Goal: Check status: Check status

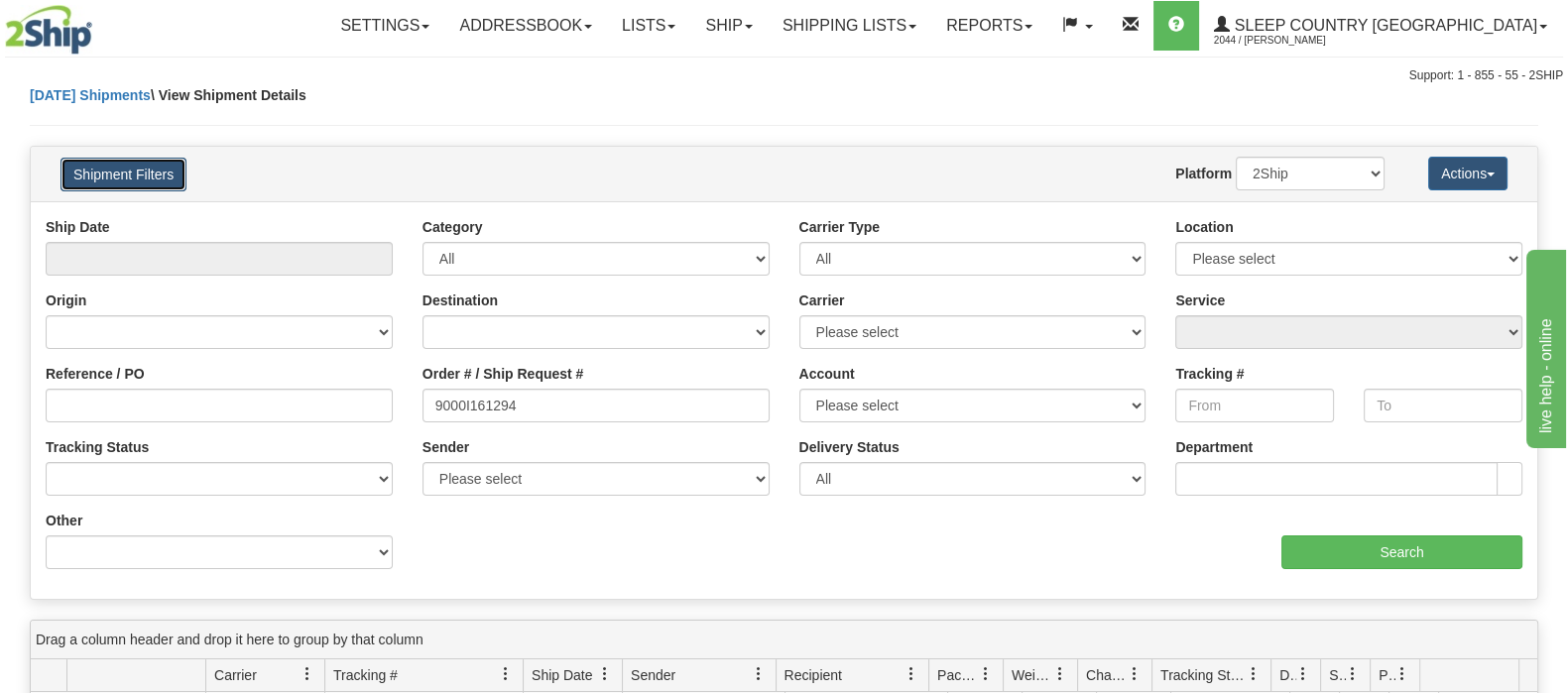
click at [163, 166] on button "Shipment Filters" at bounding box center [123, 175] width 126 height 34
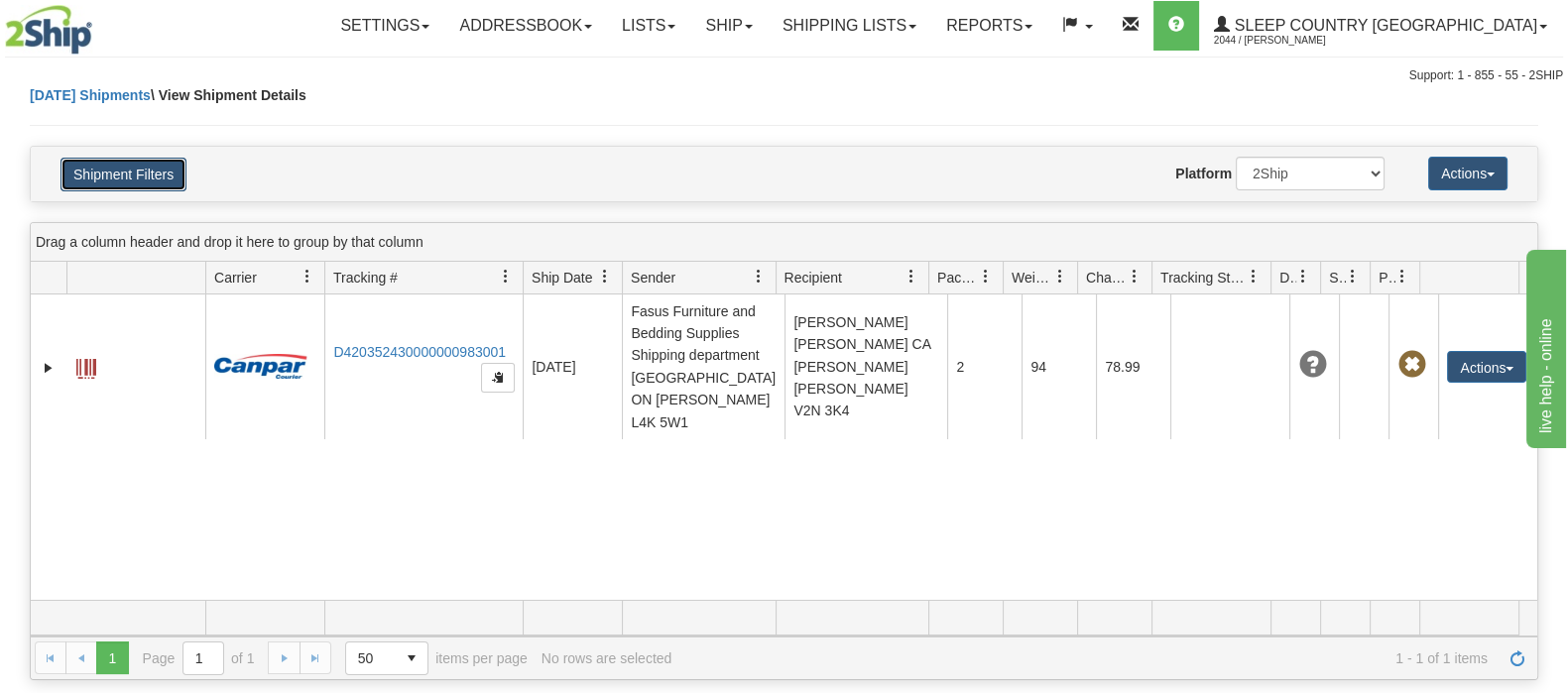
drag, startPoint x: 145, startPoint y: 176, endPoint x: 154, endPoint y: 189, distance: 15.8
click at [145, 178] on button "Shipment Filters" at bounding box center [123, 175] width 126 height 34
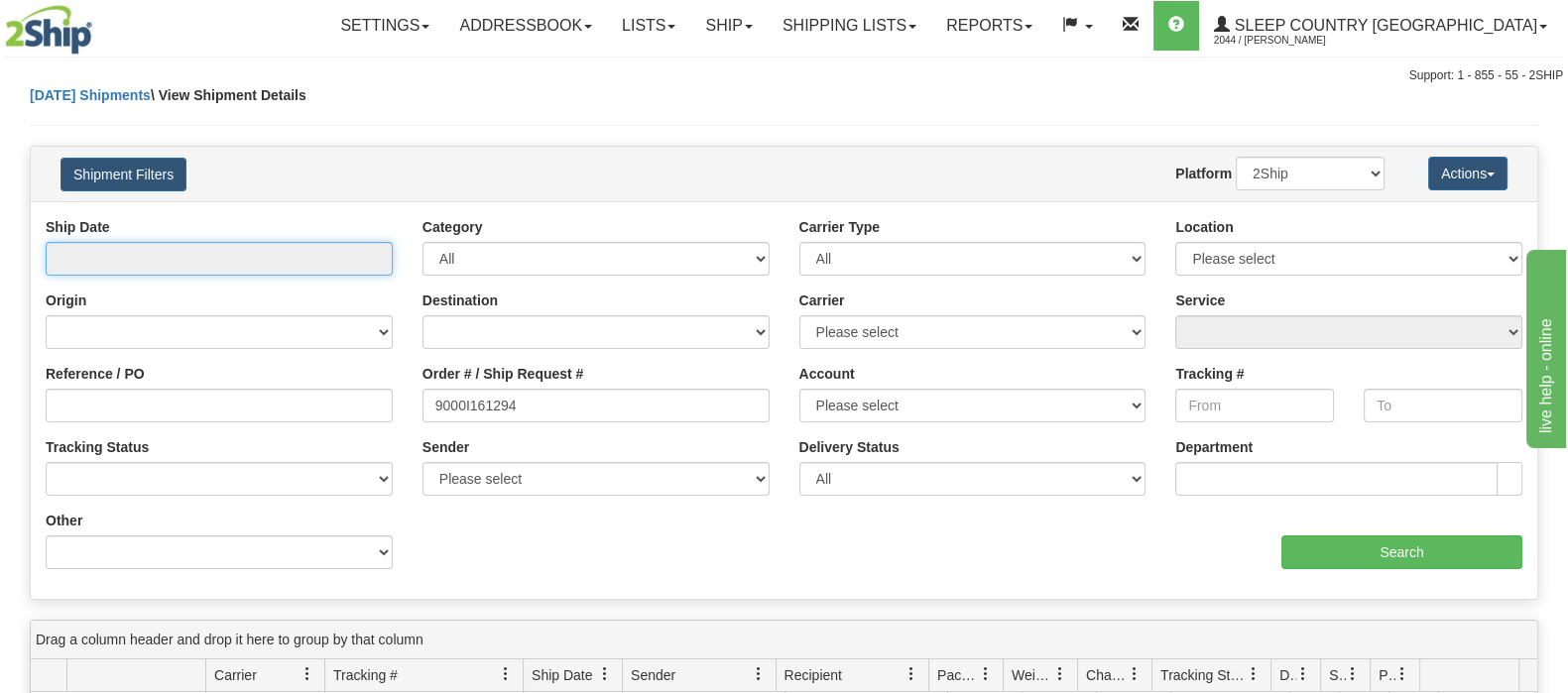
drag, startPoint x: 211, startPoint y: 245, endPoint x: 230, endPoint y: 277, distance: 37.2
click at [210, 245] on input "text" at bounding box center [219, 259] width 347 height 34
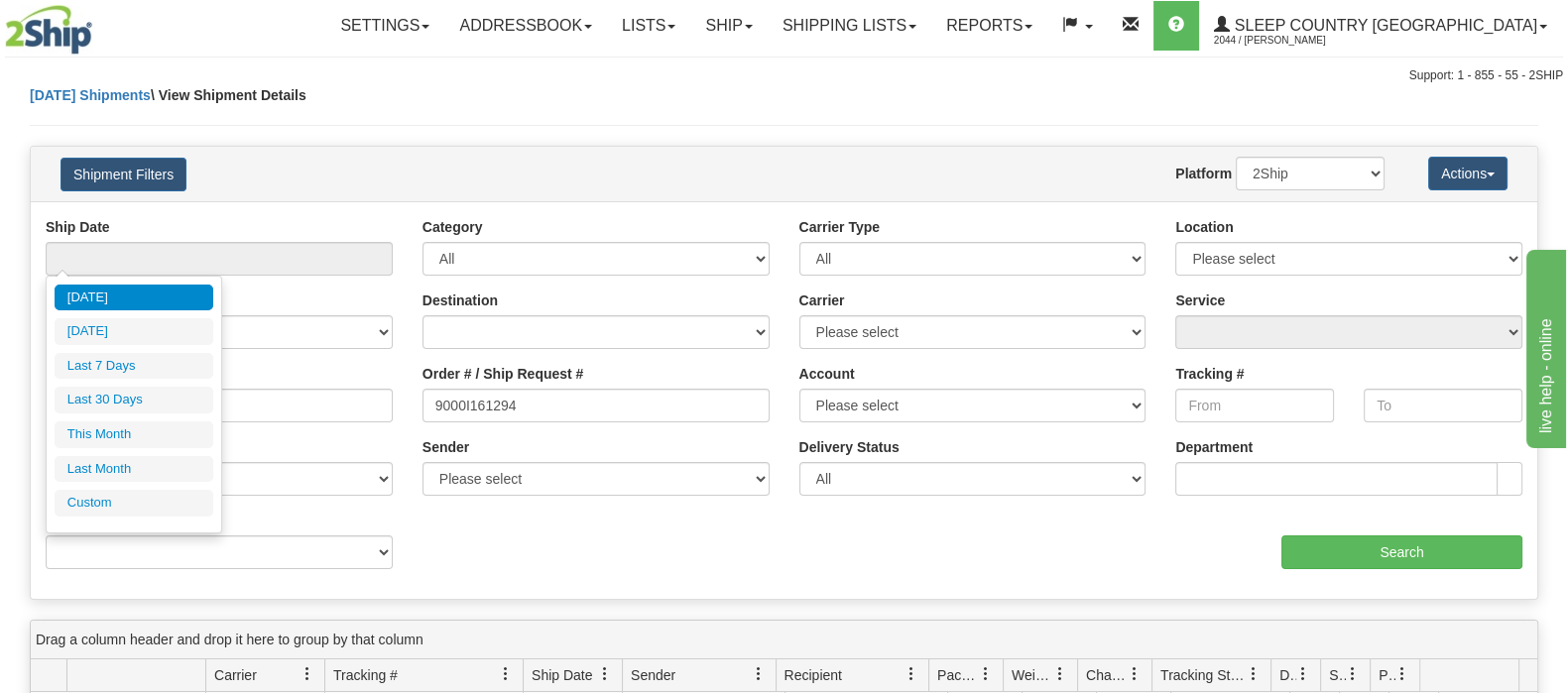
drag, startPoint x: 179, startPoint y: 404, endPoint x: 288, endPoint y: 410, distance: 109.2
click at [178, 406] on li "Last 30 Days" at bounding box center [134, 400] width 159 height 27
type input "From 09/16/2025 To 10/15/2025"
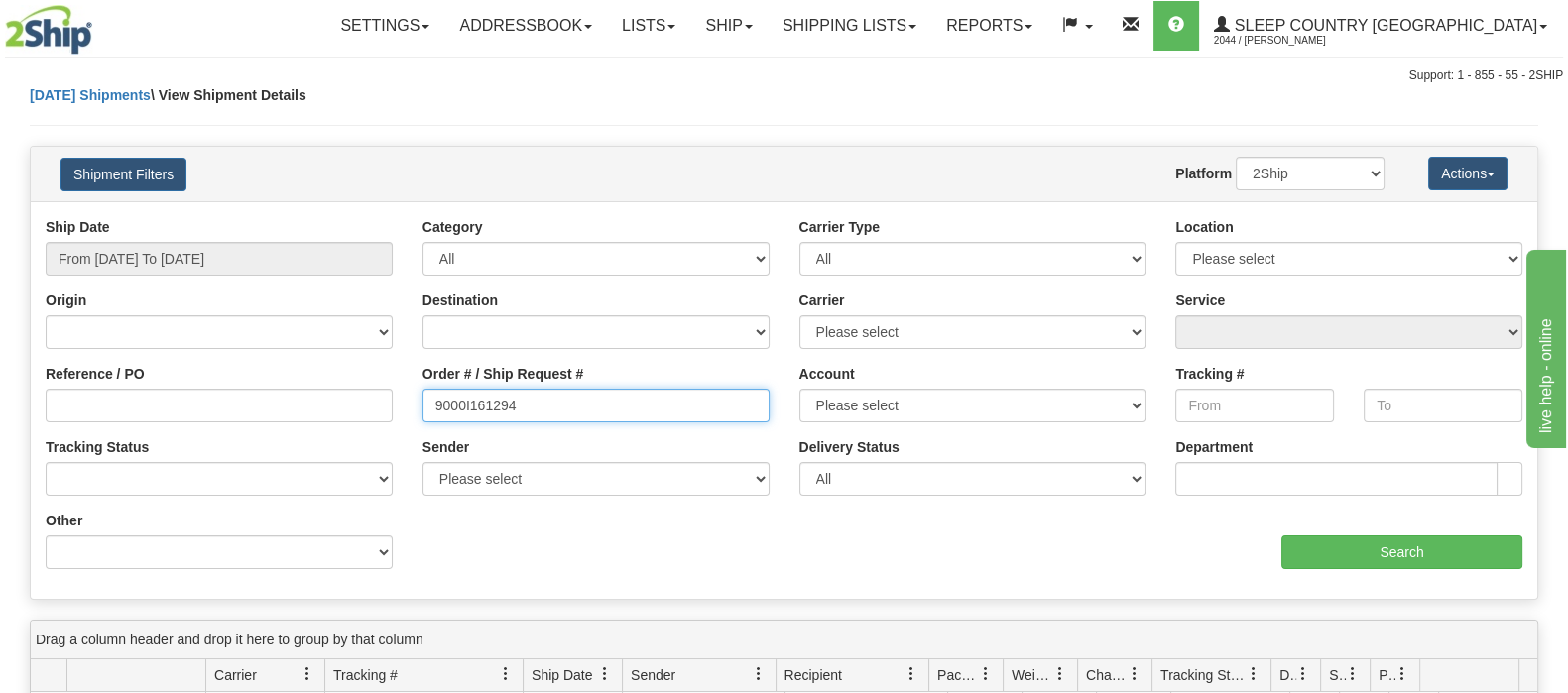
drag, startPoint x: 436, startPoint y: 401, endPoint x: 285, endPoint y: 389, distance: 151.5
click at [248, 217] on div "Reference / PO Order # / Ship Request # 9000I161294 Account Please select Canad…" at bounding box center [784, 217] width 1506 height 0
paste input "2I153866"
type input "9002I153866"
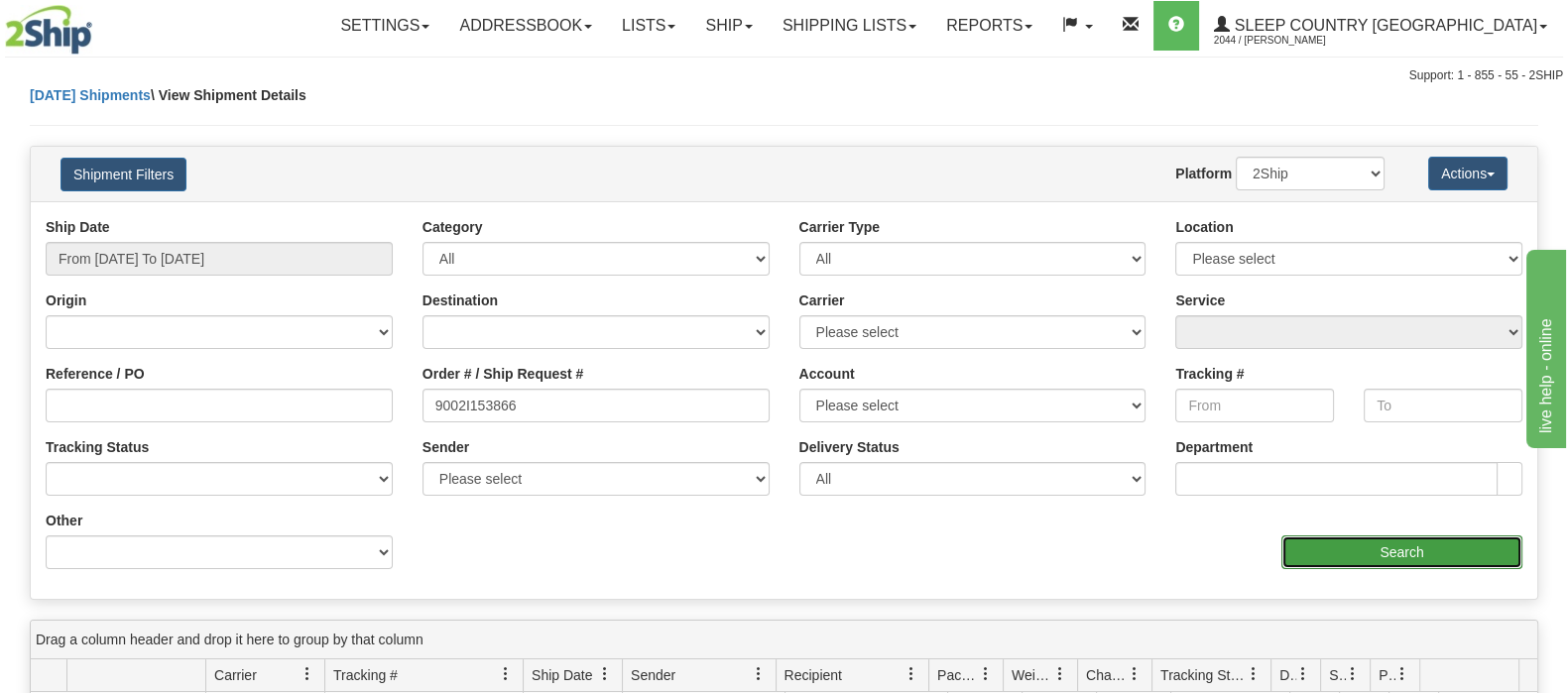
drag, startPoint x: 1455, startPoint y: 548, endPoint x: 1452, endPoint y: 538, distance: 10.4
click at [1452, 538] on input "Search" at bounding box center [1402, 553] width 241 height 34
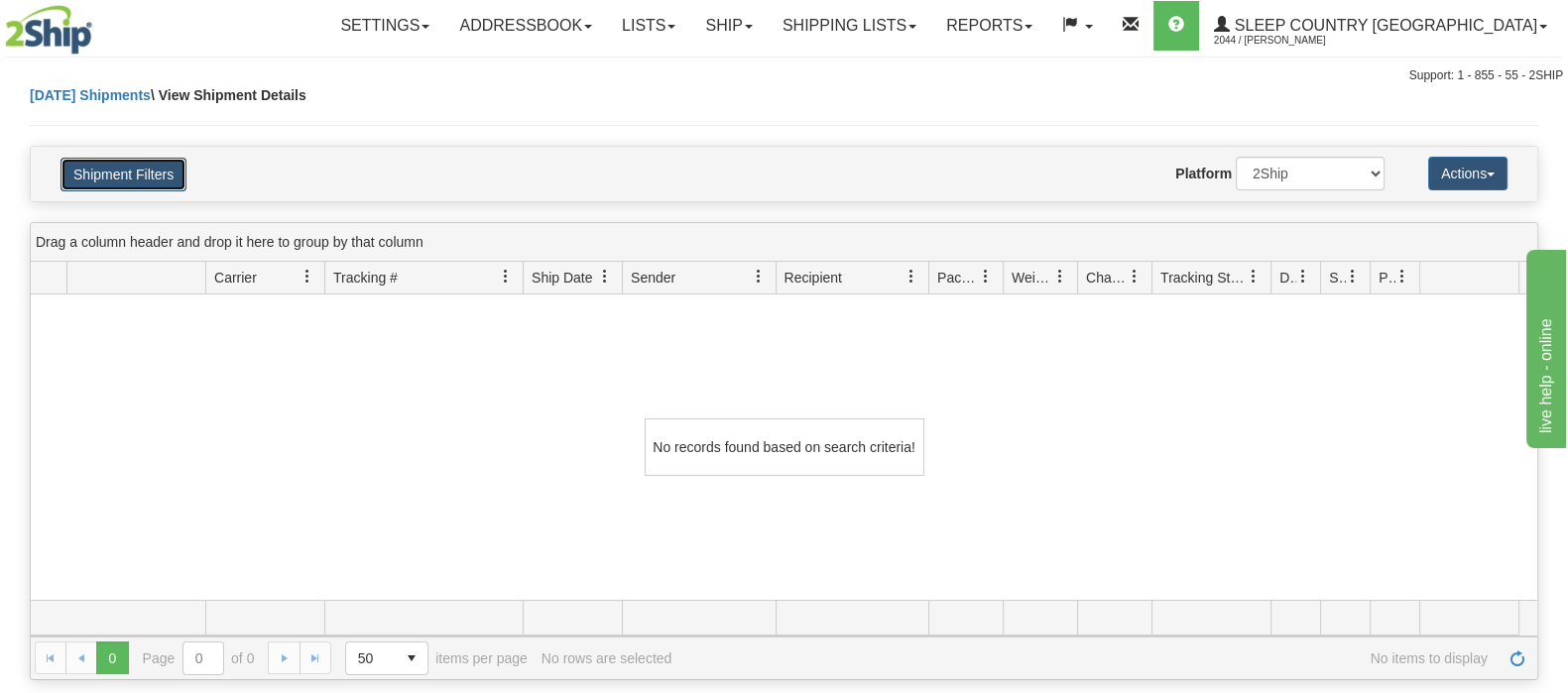
click at [158, 171] on button "Shipment Filters" at bounding box center [123, 175] width 126 height 34
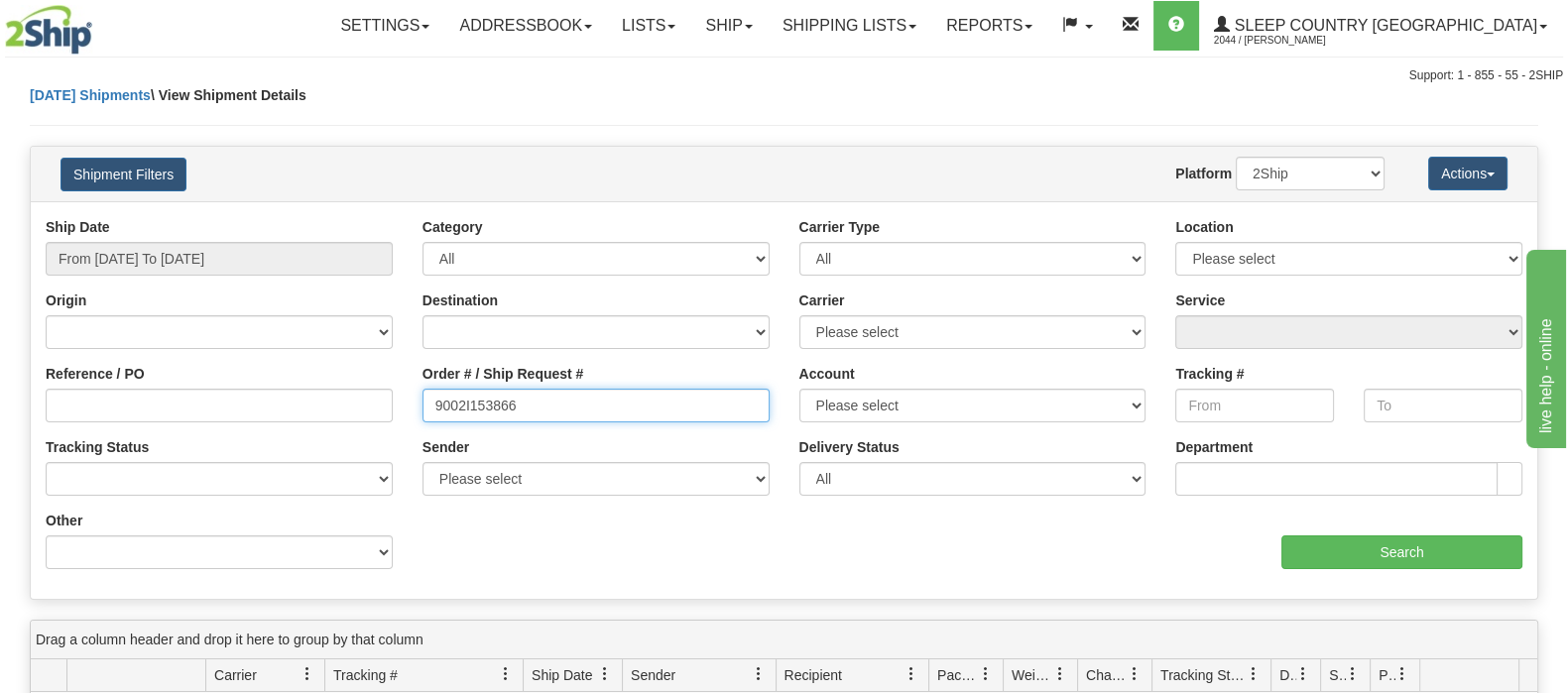
drag, startPoint x: 438, startPoint y: 392, endPoint x: 297, endPoint y: 354, distance: 146.0
click at [297, 354] on div "Ship Date From 09/16/2025 To 10/15/2025 Category All Inbound Outbound Carrier T…" at bounding box center [784, 400] width 1506 height 367
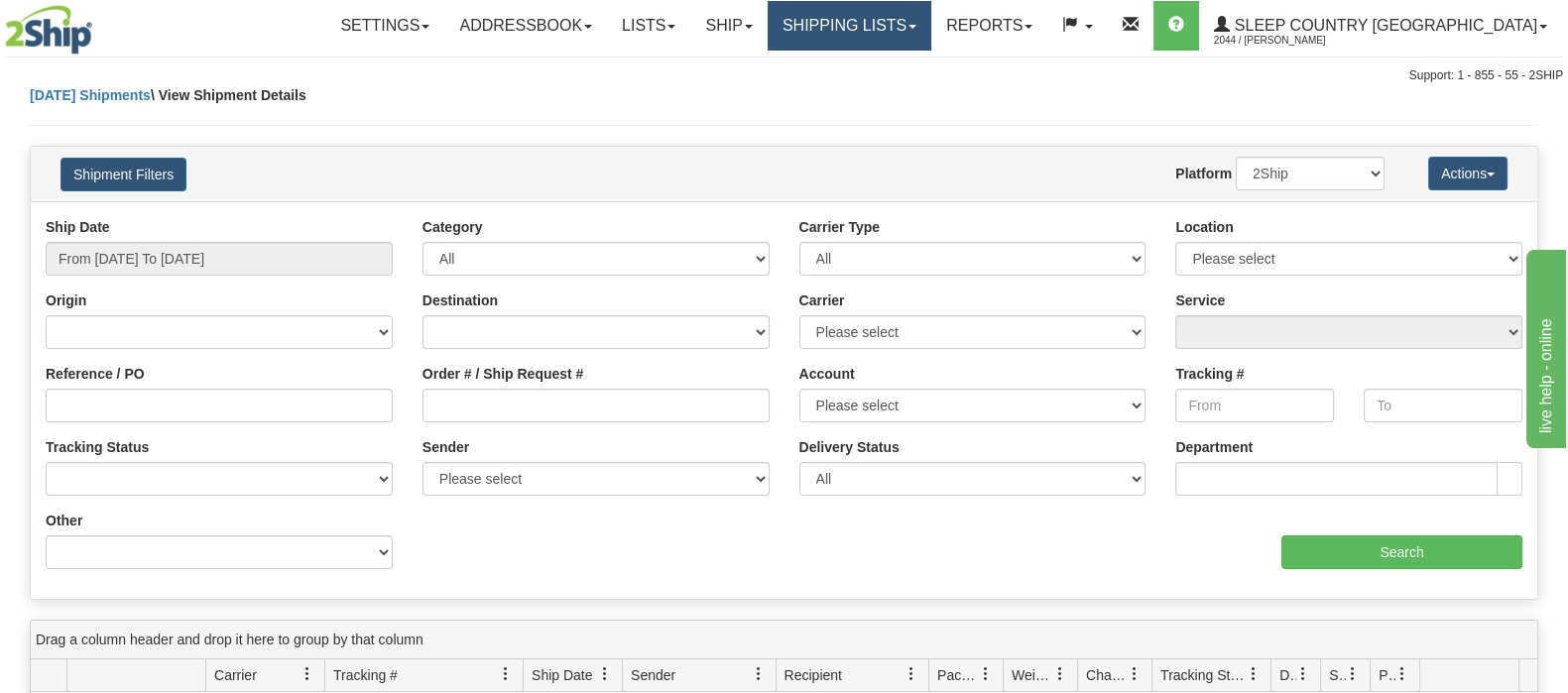
click at [932, 28] on link "Shipping lists" at bounding box center [849, 26] width 164 height 50
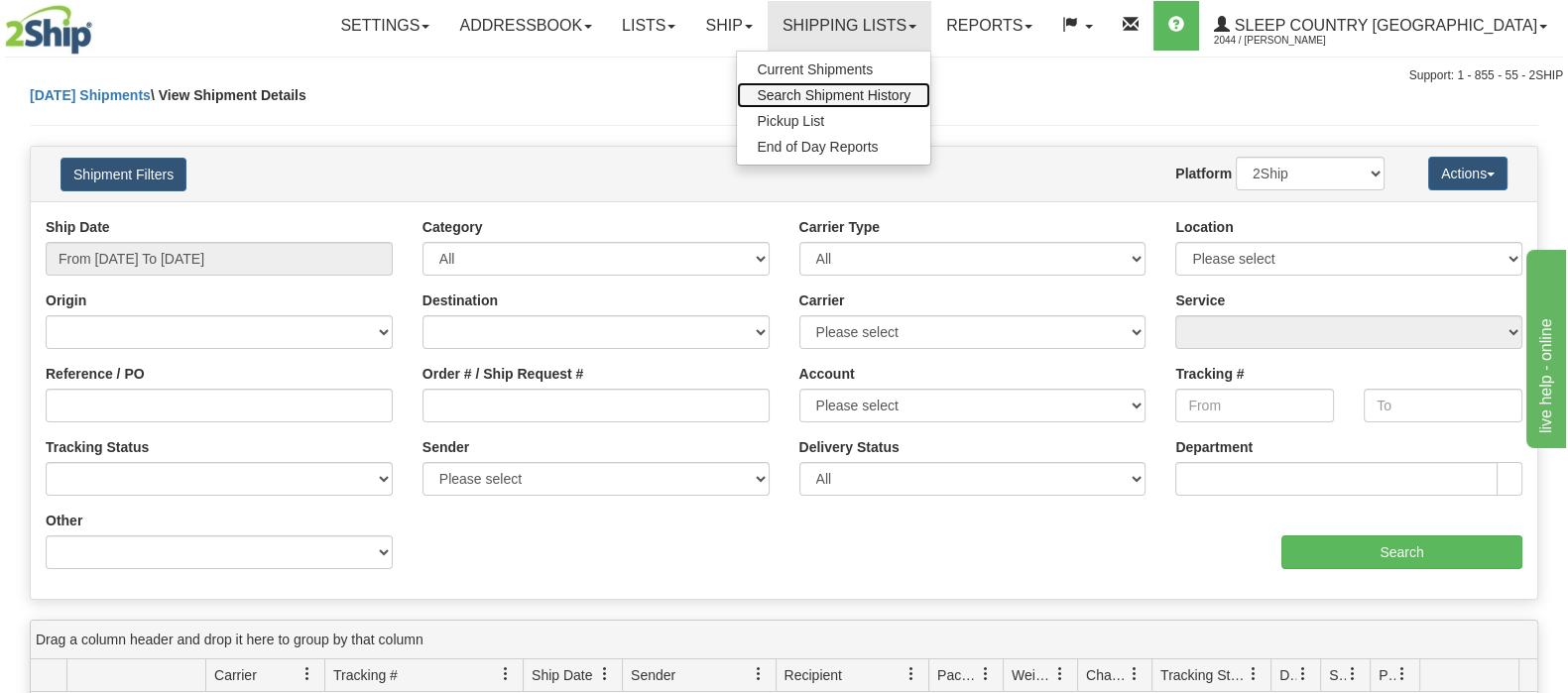
click at [911, 91] on span "Search Shipment History" at bounding box center [833, 95] width 154 height 16
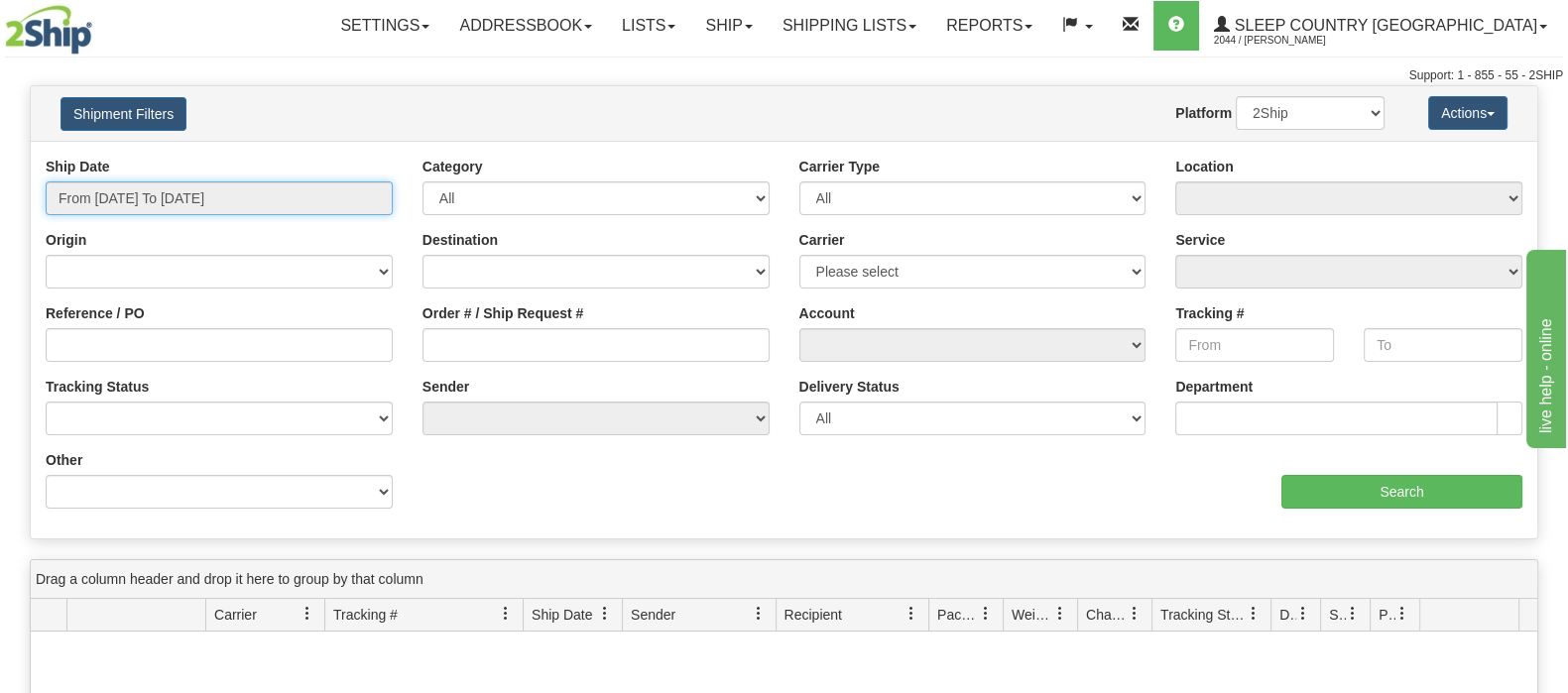
click at [273, 205] on input "From 10/14/2025 To 10/15/2025" at bounding box center [219, 199] width 347 height 34
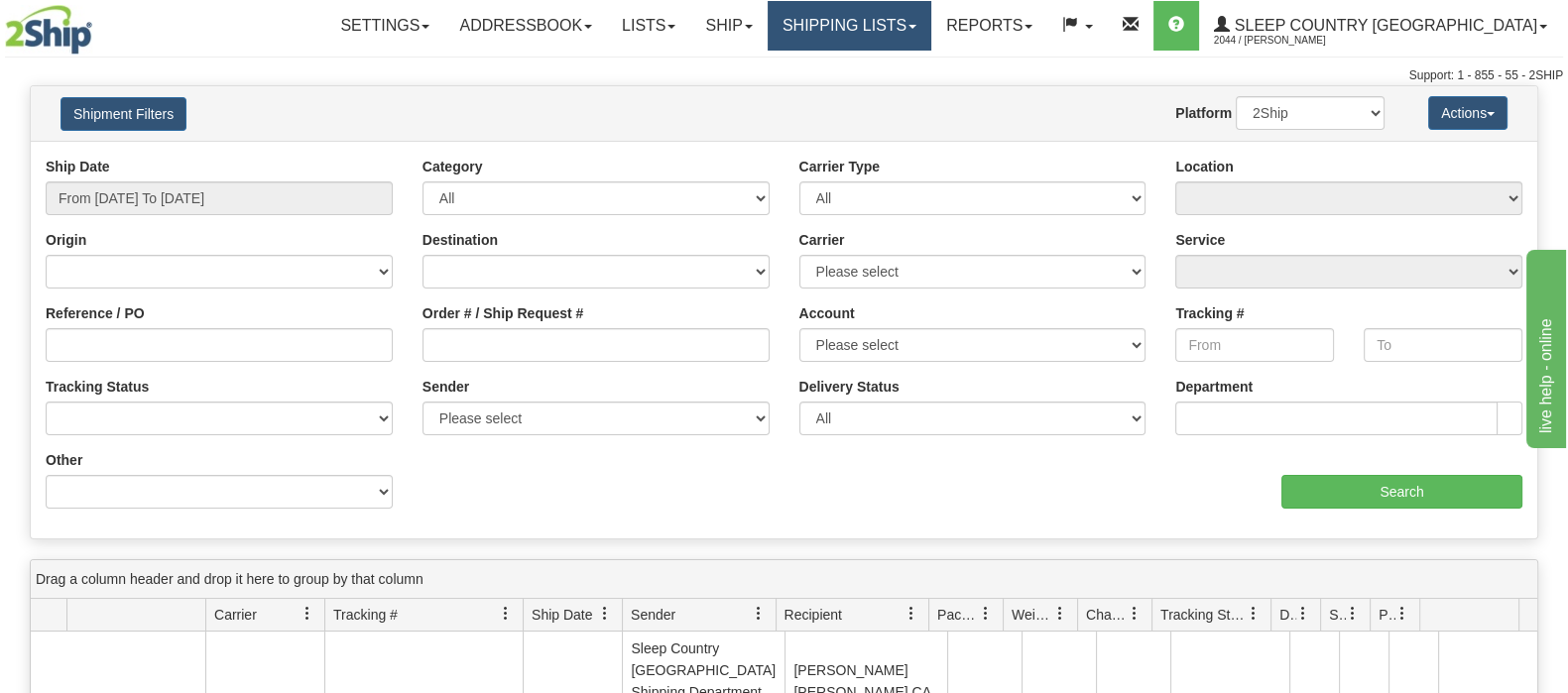
click at [929, 36] on link "Shipping lists" at bounding box center [849, 26] width 164 height 50
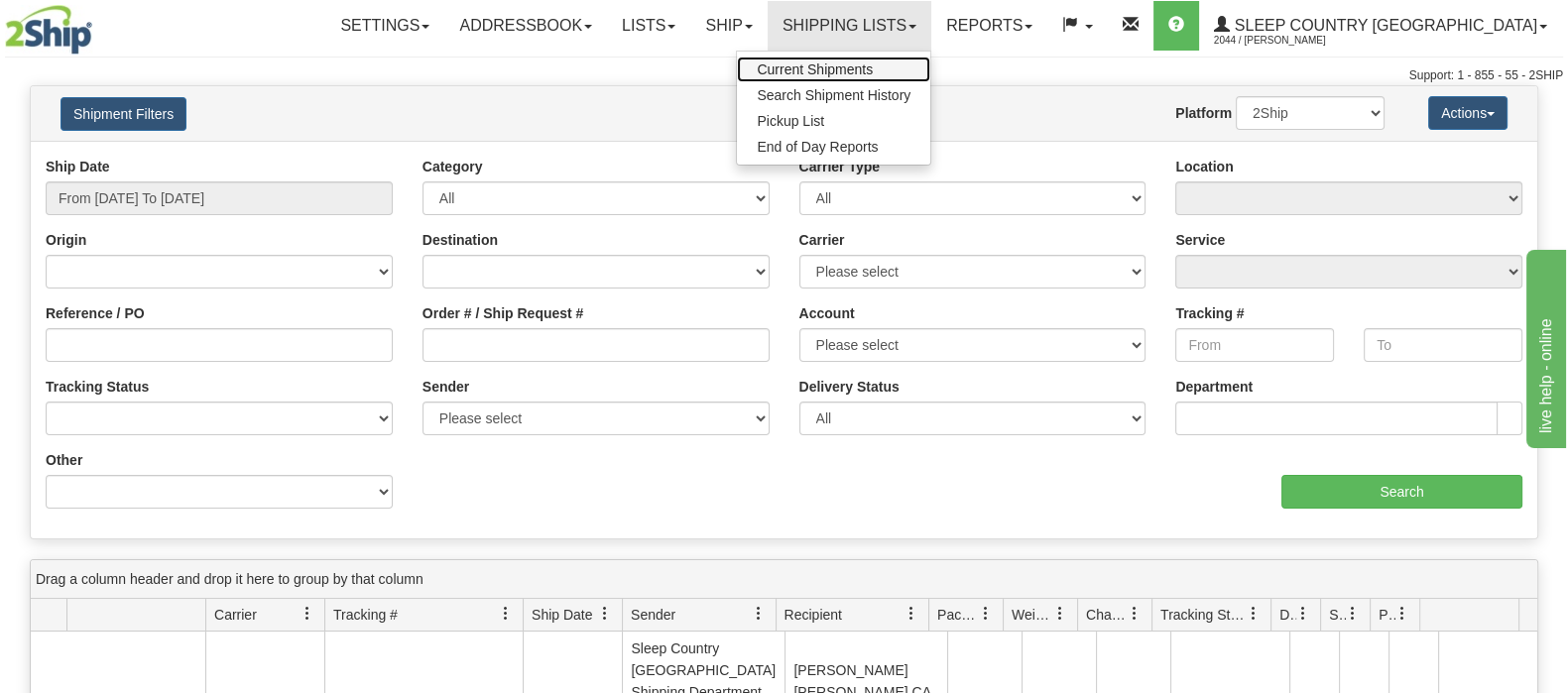
click at [930, 57] on link "Current Shipments" at bounding box center [833, 70] width 194 height 26
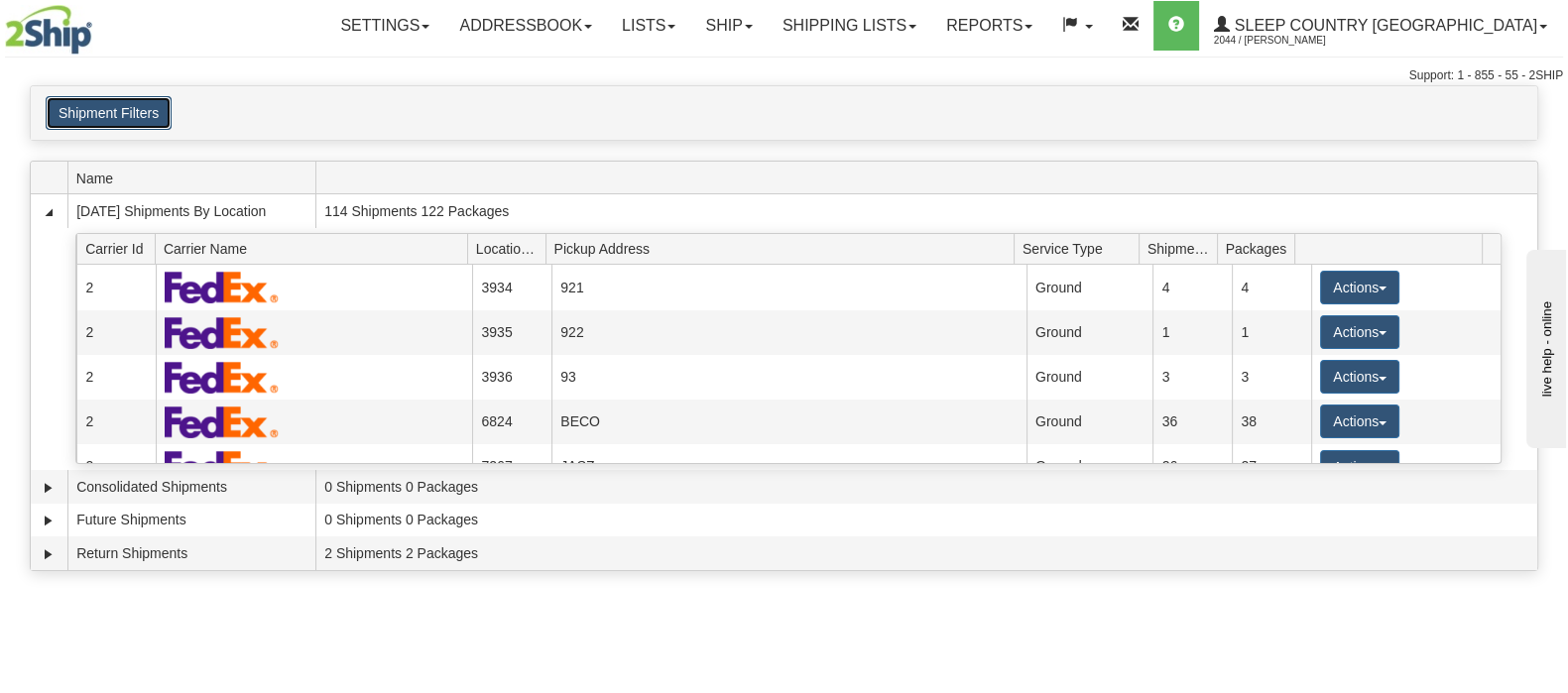
click at [138, 104] on button "Shipment Filters" at bounding box center [108, 113] width 126 height 34
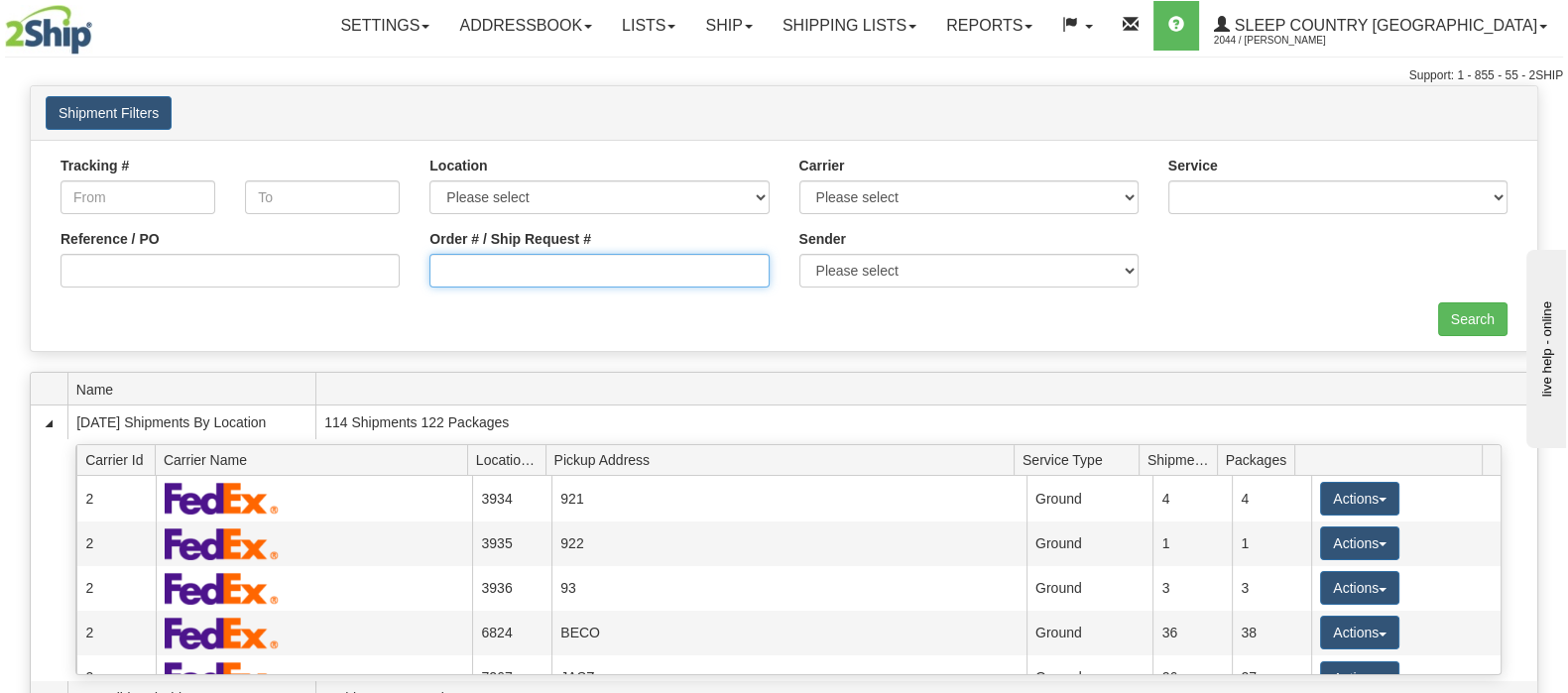
click at [566, 274] on input "Order # / Ship Request #" at bounding box center [599, 270] width 339 height 34
paste input "9002I153866"
type input "9002I153866"
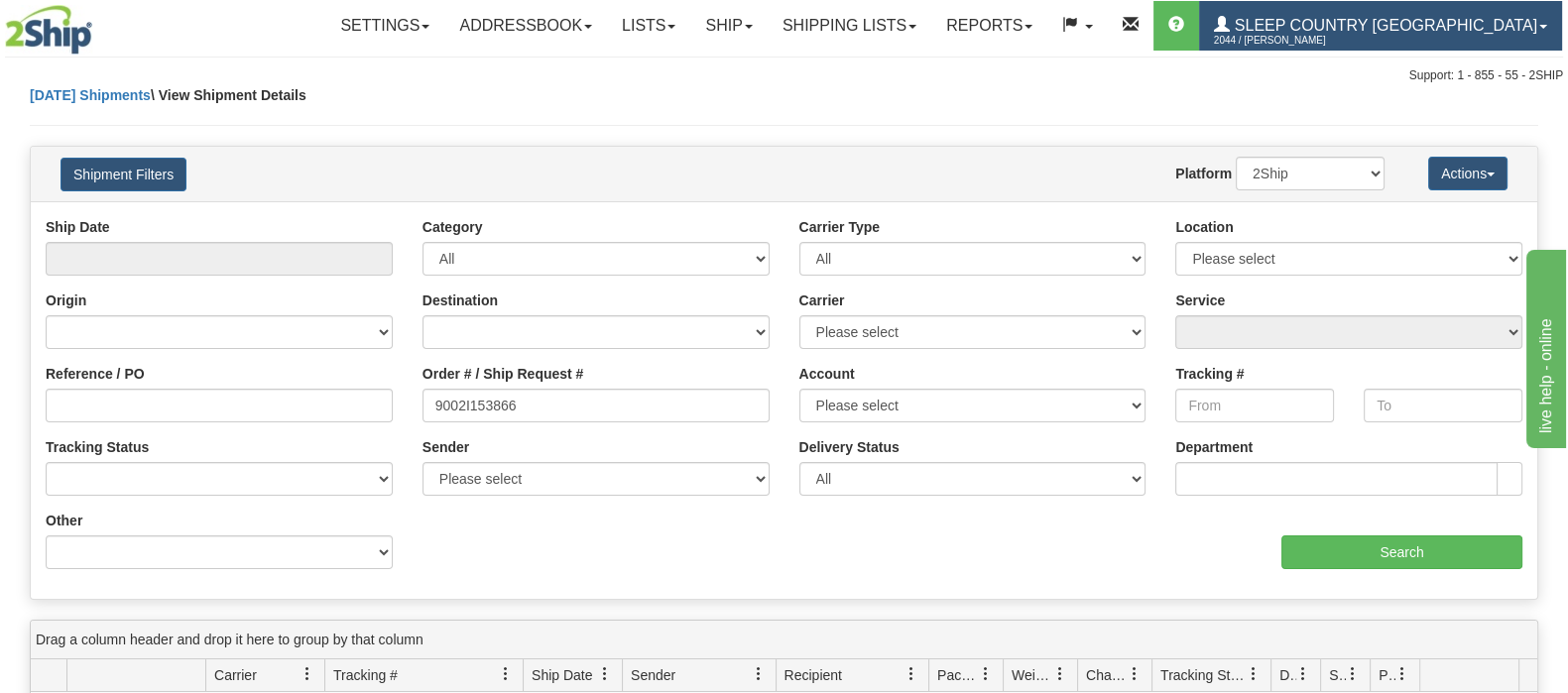
click at [1473, 49] on link "Sleep Country Canada 2044 / Bernard Cabana" at bounding box center [1380, 26] width 363 height 50
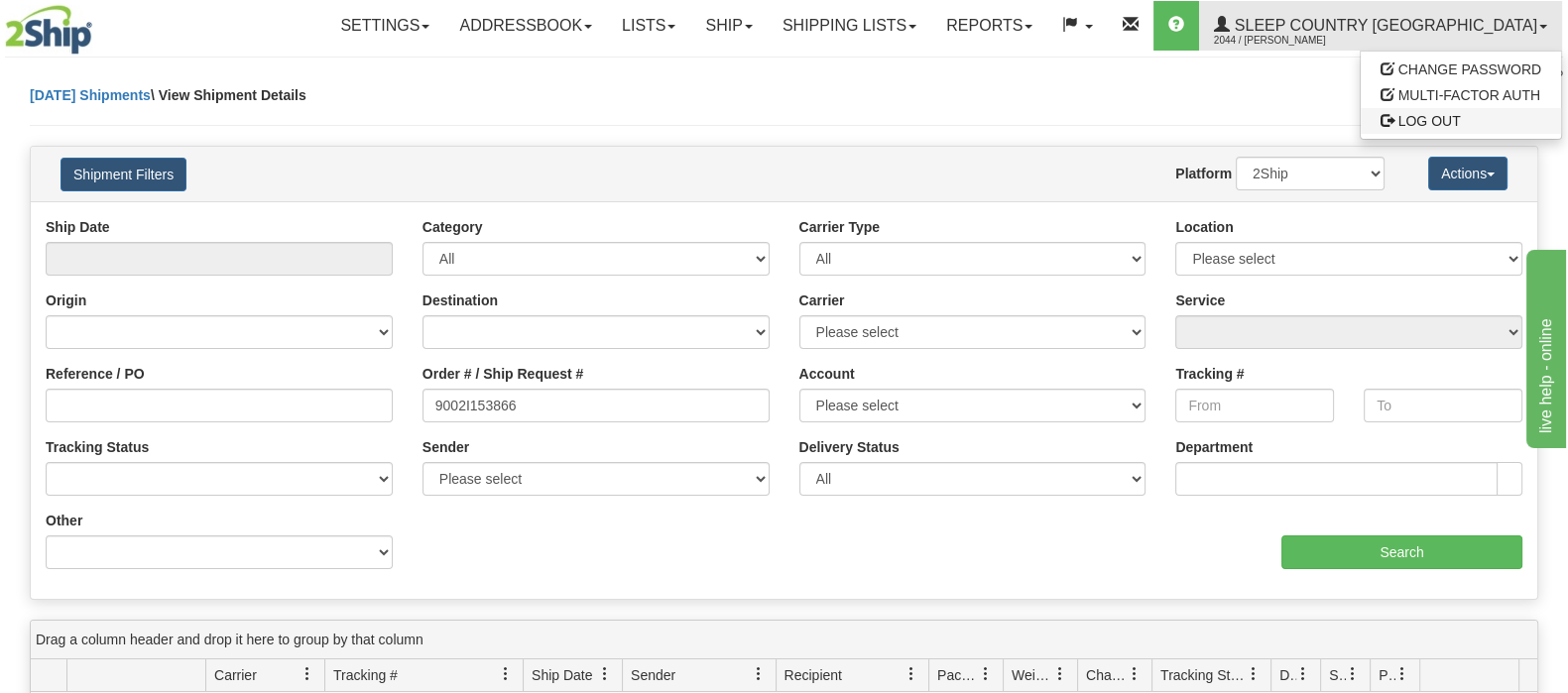
click at [1442, 125] on span "LOG OUT" at bounding box center [1430, 121] width 63 height 16
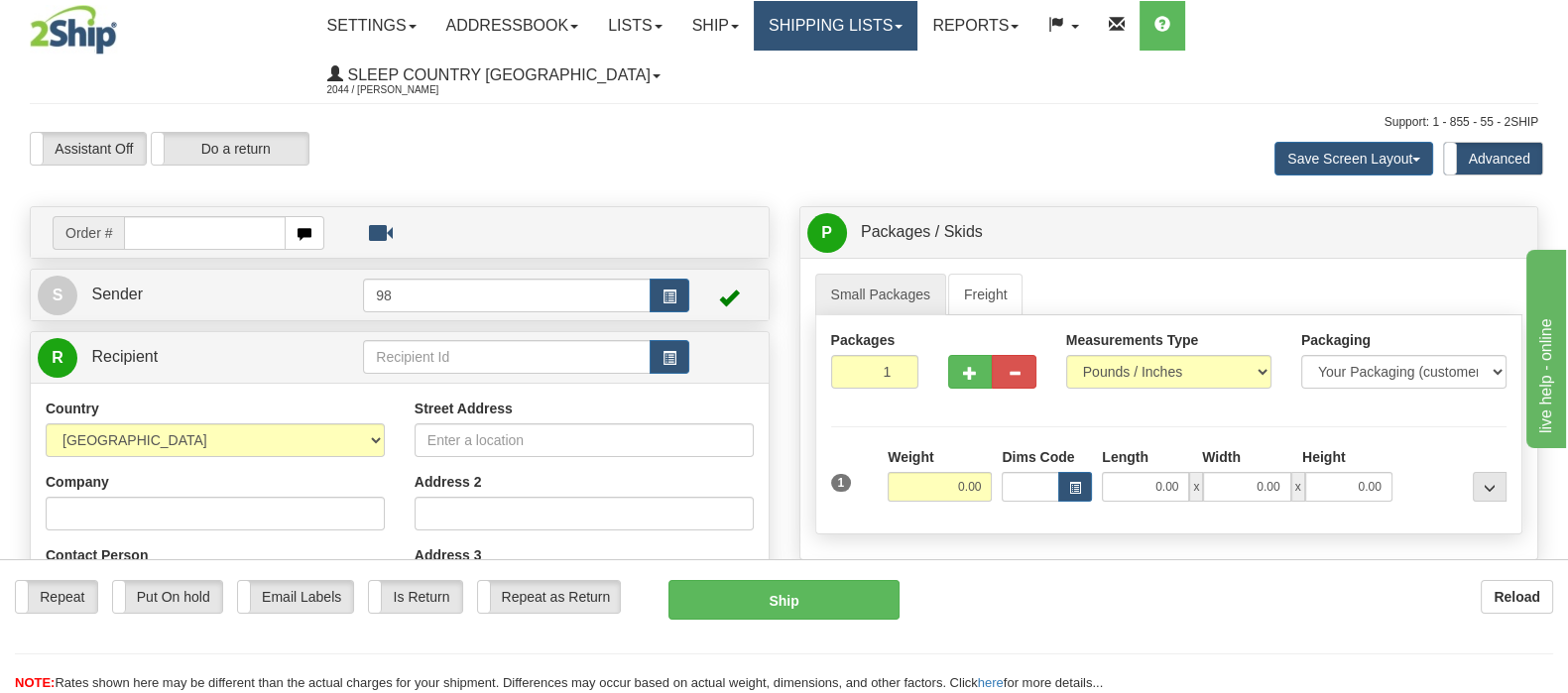
click at [918, 22] on link "Shipping lists" at bounding box center [835, 26] width 164 height 50
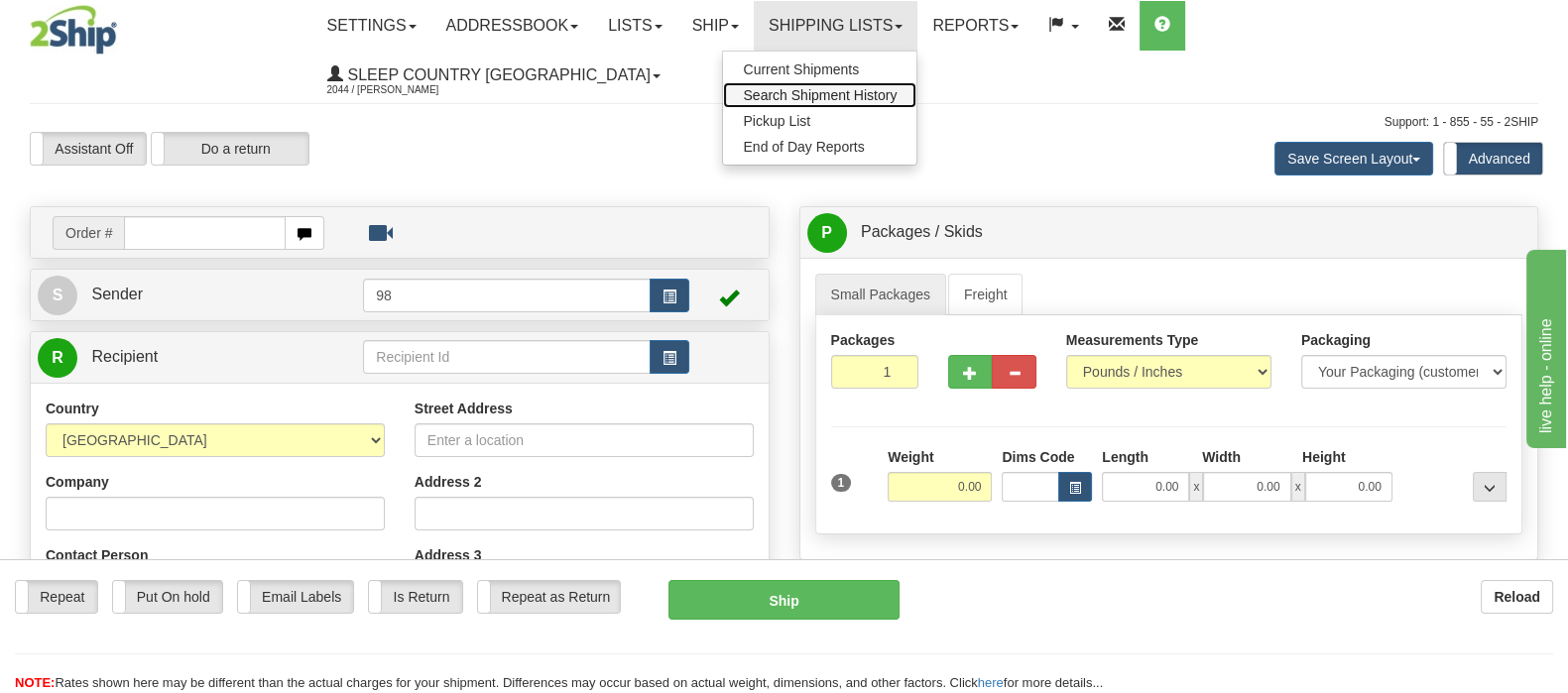
click at [897, 87] on span "Search Shipment History" at bounding box center [819, 95] width 154 height 16
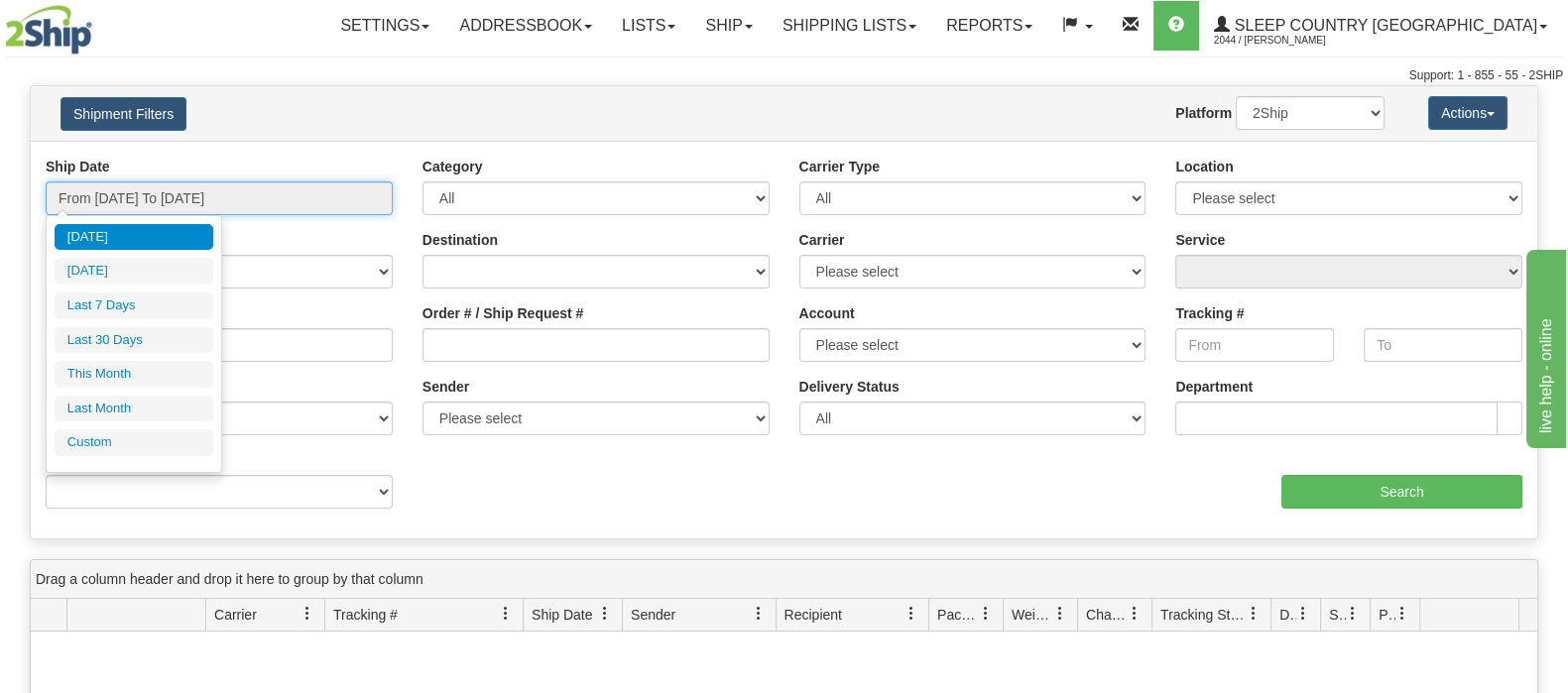
click at [144, 206] on input "From [DATE] To [DATE]" at bounding box center [219, 199] width 347 height 34
click at [175, 344] on li "Last 30 Days" at bounding box center [134, 340] width 159 height 27
type input "From 09/16/2025 To 10/15/2025"
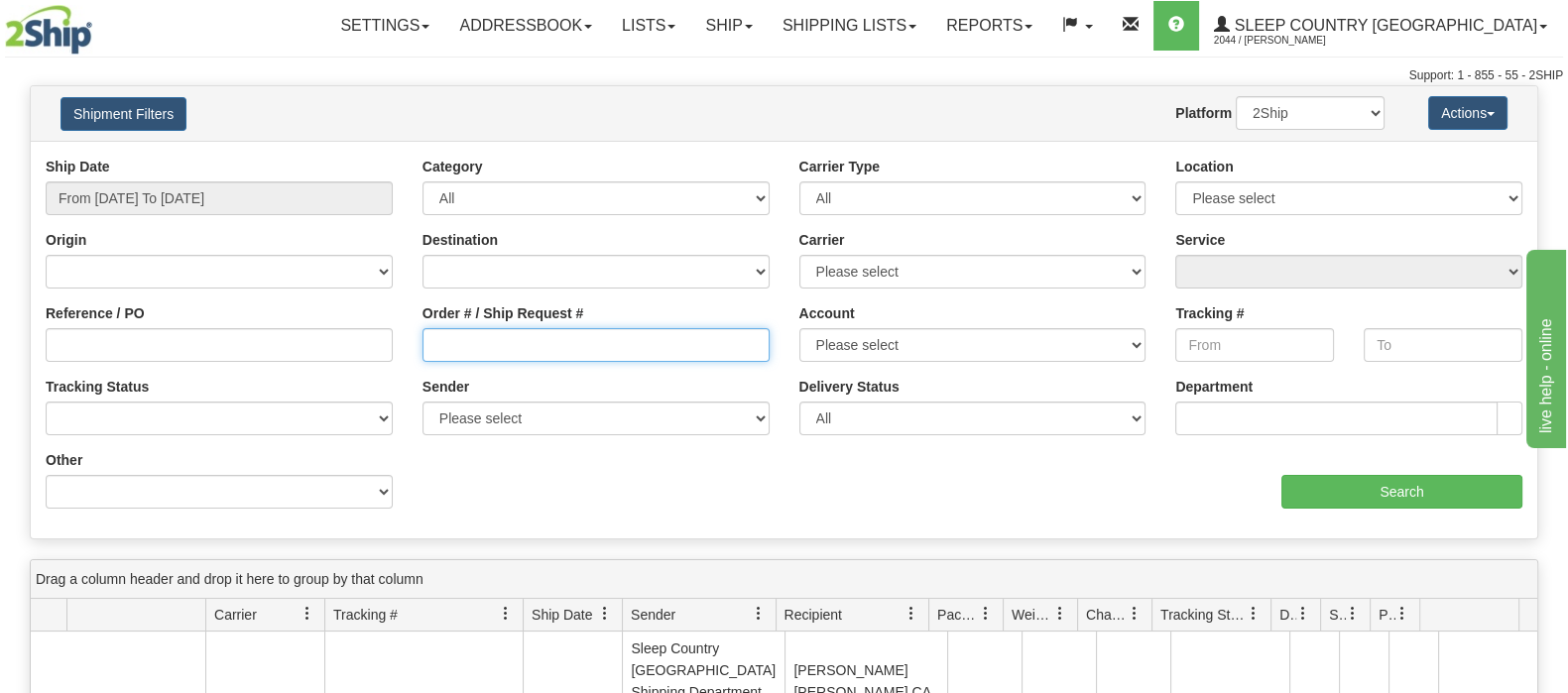
click at [699, 354] on input "Order # / Ship Request #" at bounding box center [596, 345] width 347 height 34
paste input "9002I153866"
type input "9002I153866"
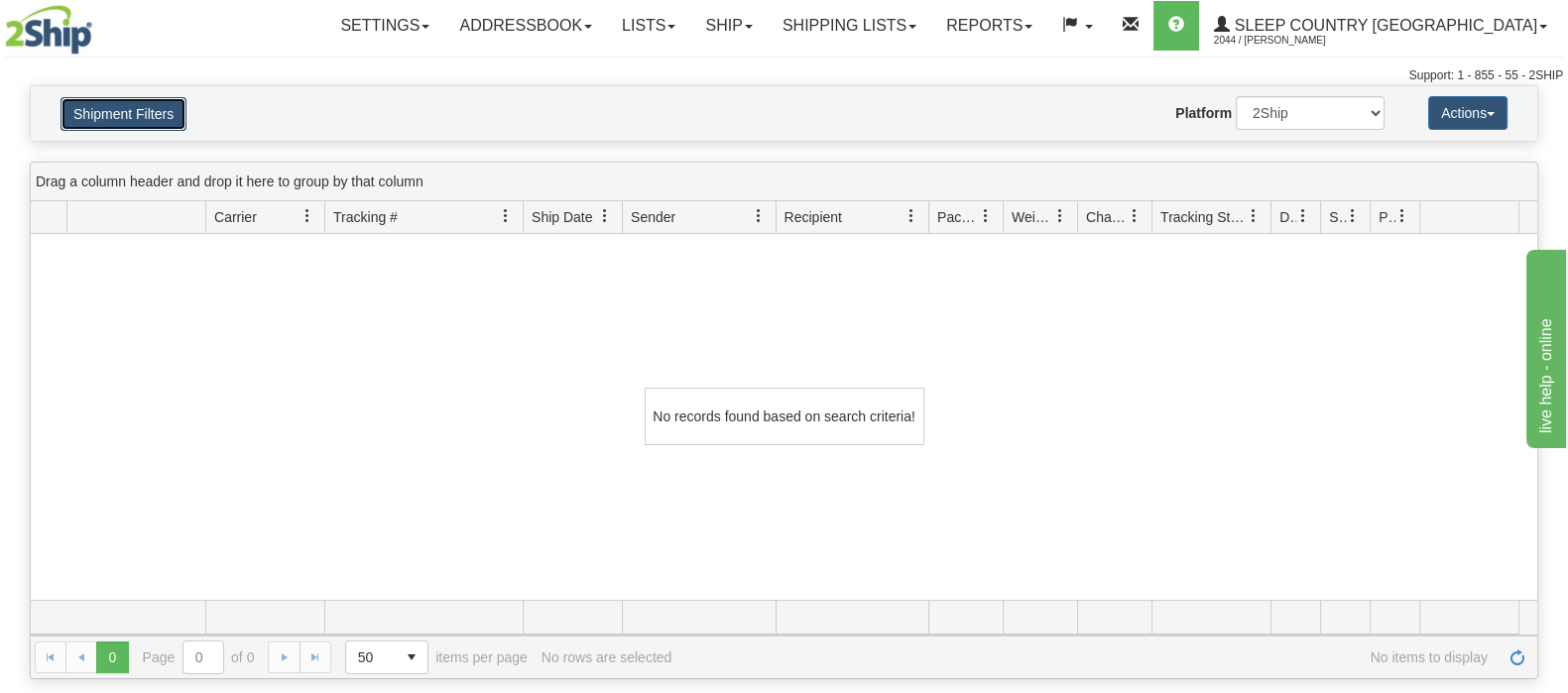
click at [136, 105] on button "Shipment Filters" at bounding box center [123, 114] width 126 height 34
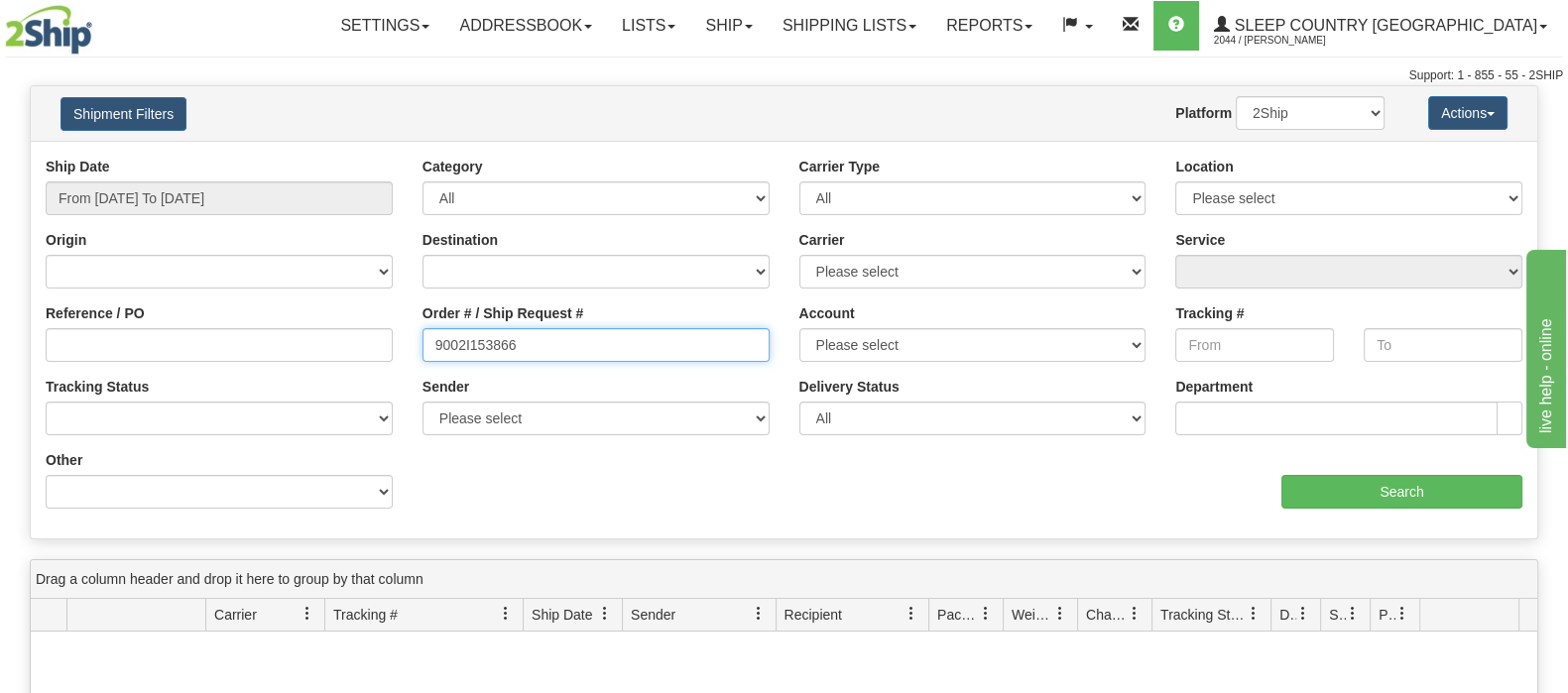
drag, startPoint x: 528, startPoint y: 343, endPoint x: 163, endPoint y: 342, distance: 365.0
click at [162, 157] on div "Reference / PO Order # / Ship Request # 9002I153866 Account Please select Canad…" at bounding box center [784, 157] width 1506 height 0
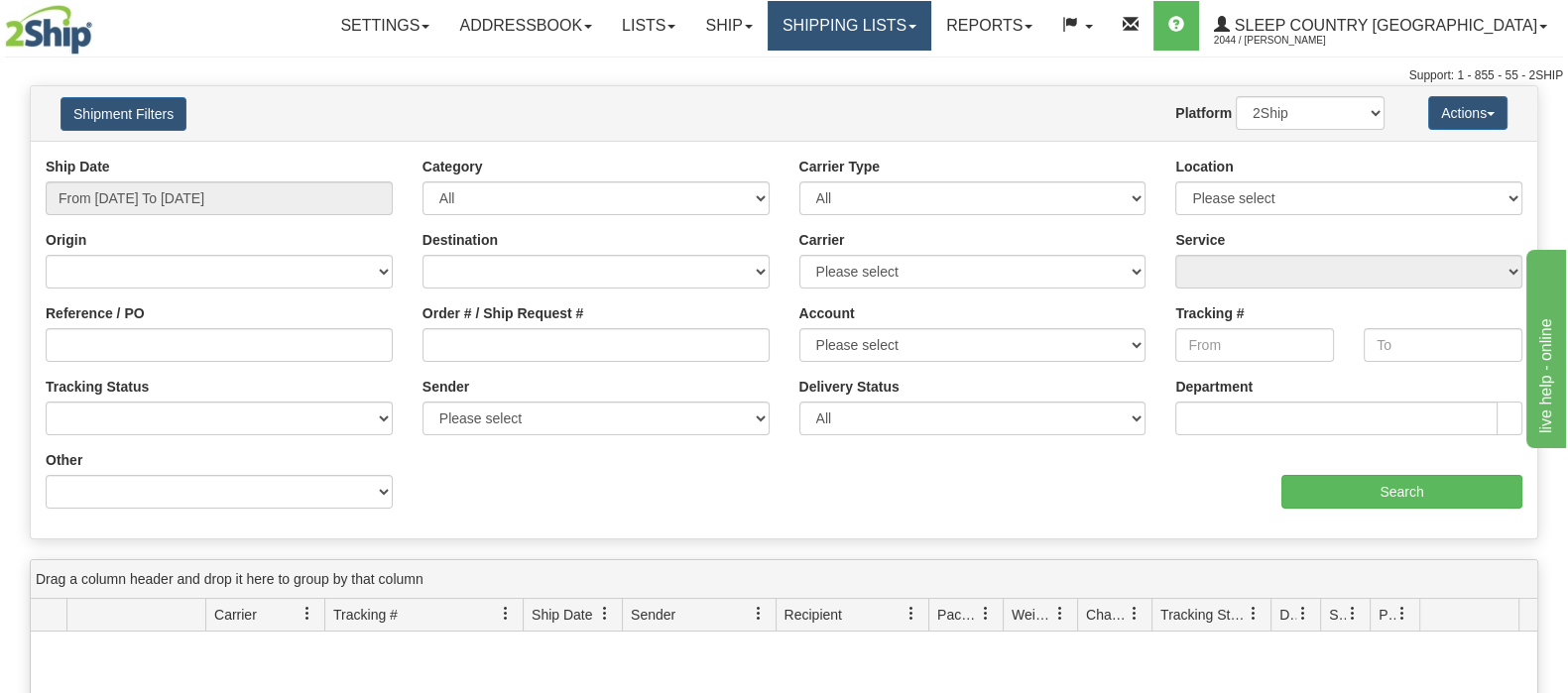
click at [932, 23] on link "Shipping lists" at bounding box center [849, 26] width 164 height 50
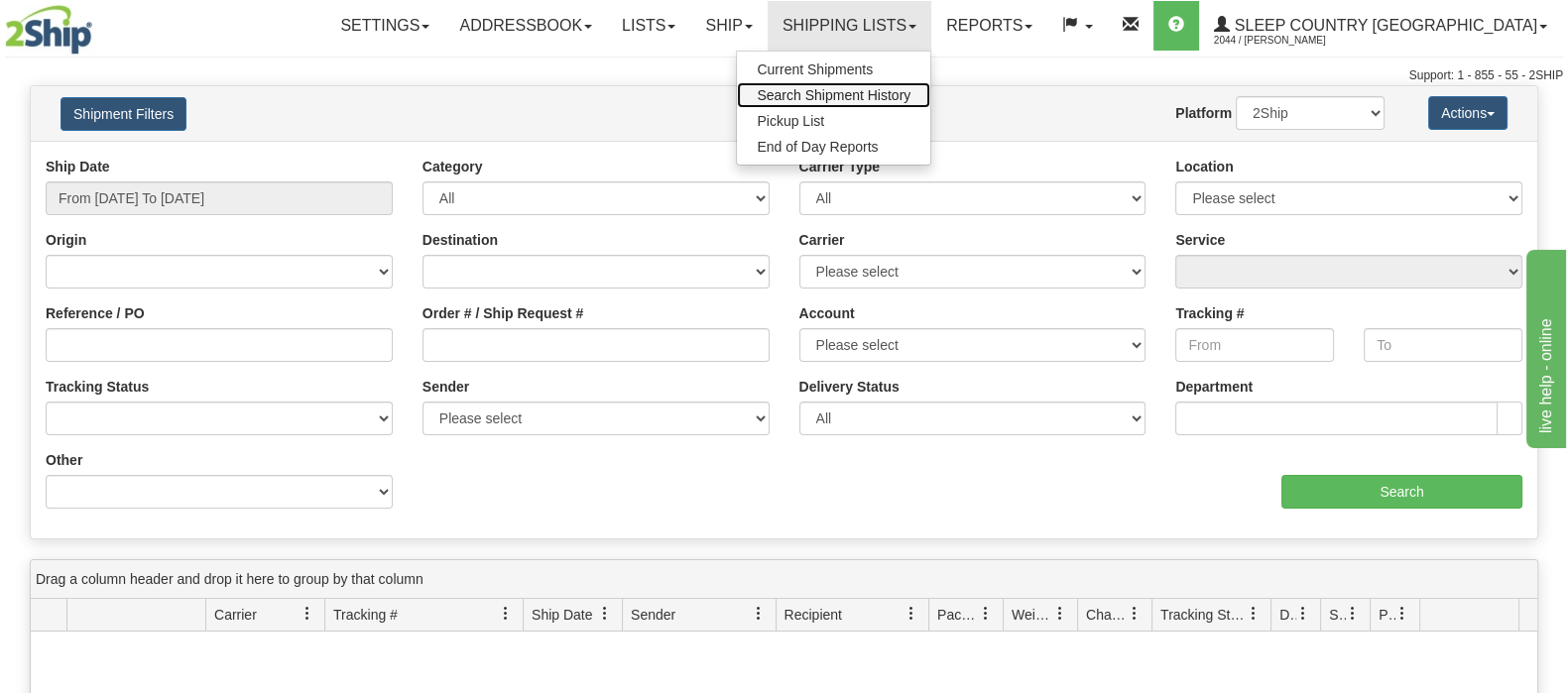
click at [911, 91] on span "Search Shipment History" at bounding box center [833, 95] width 154 height 16
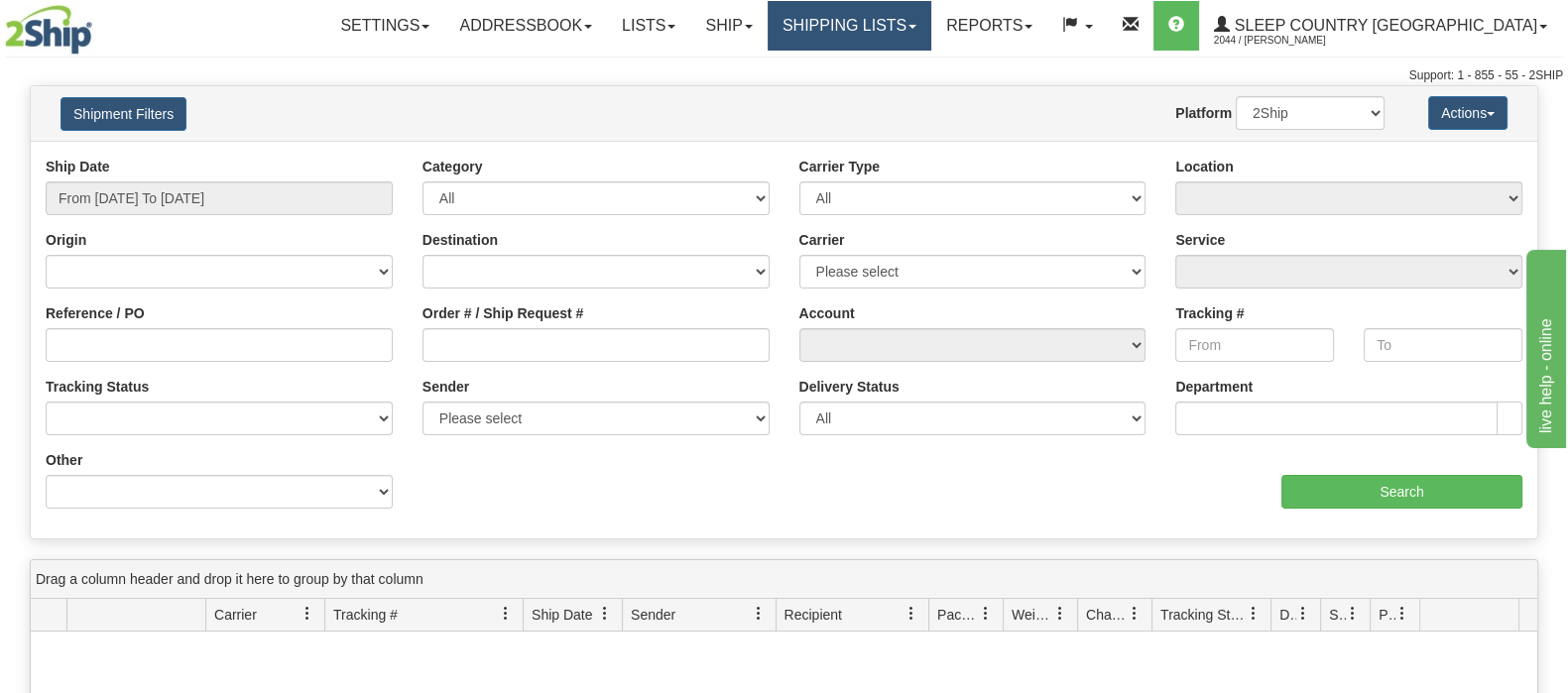
click at [932, 28] on link "Shipping lists" at bounding box center [849, 26] width 164 height 50
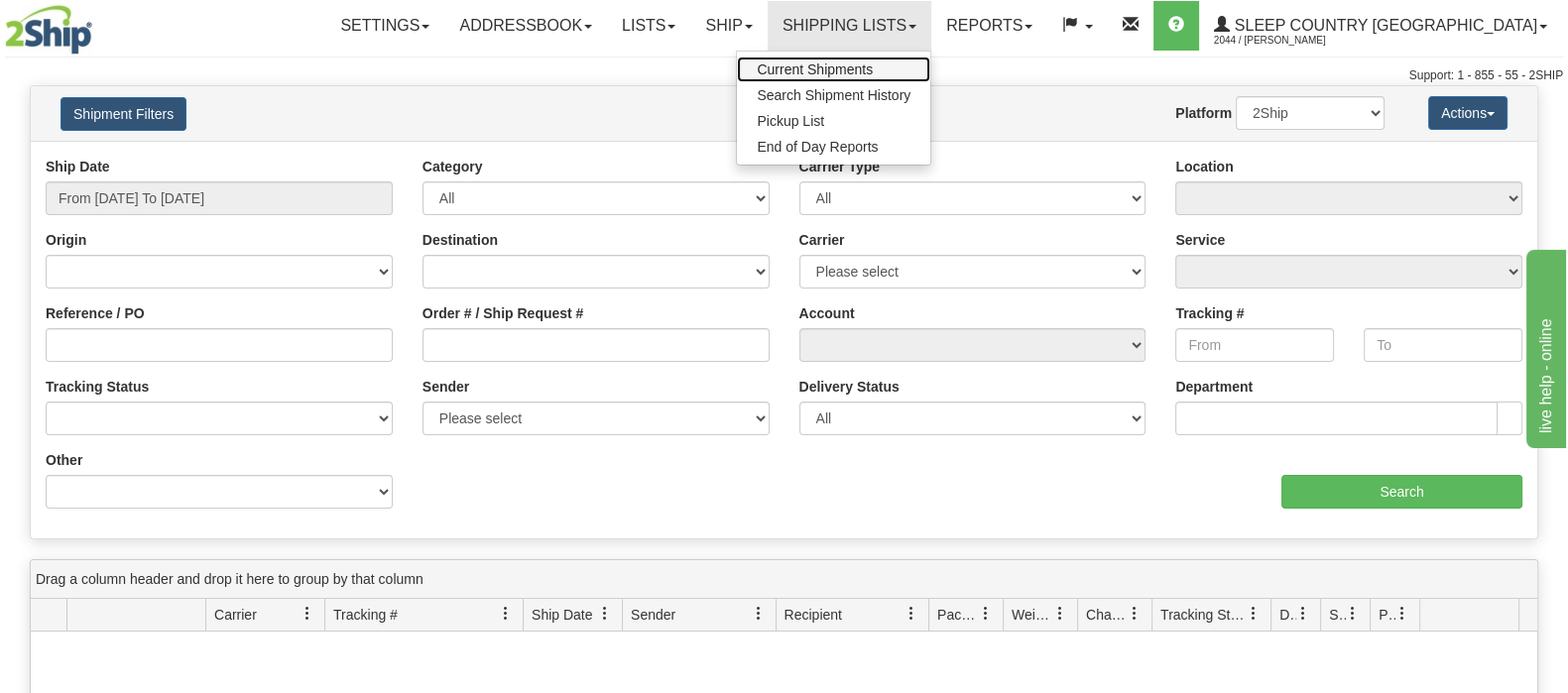
click at [873, 69] on span "Current Shipments" at bounding box center [814, 70] width 116 height 16
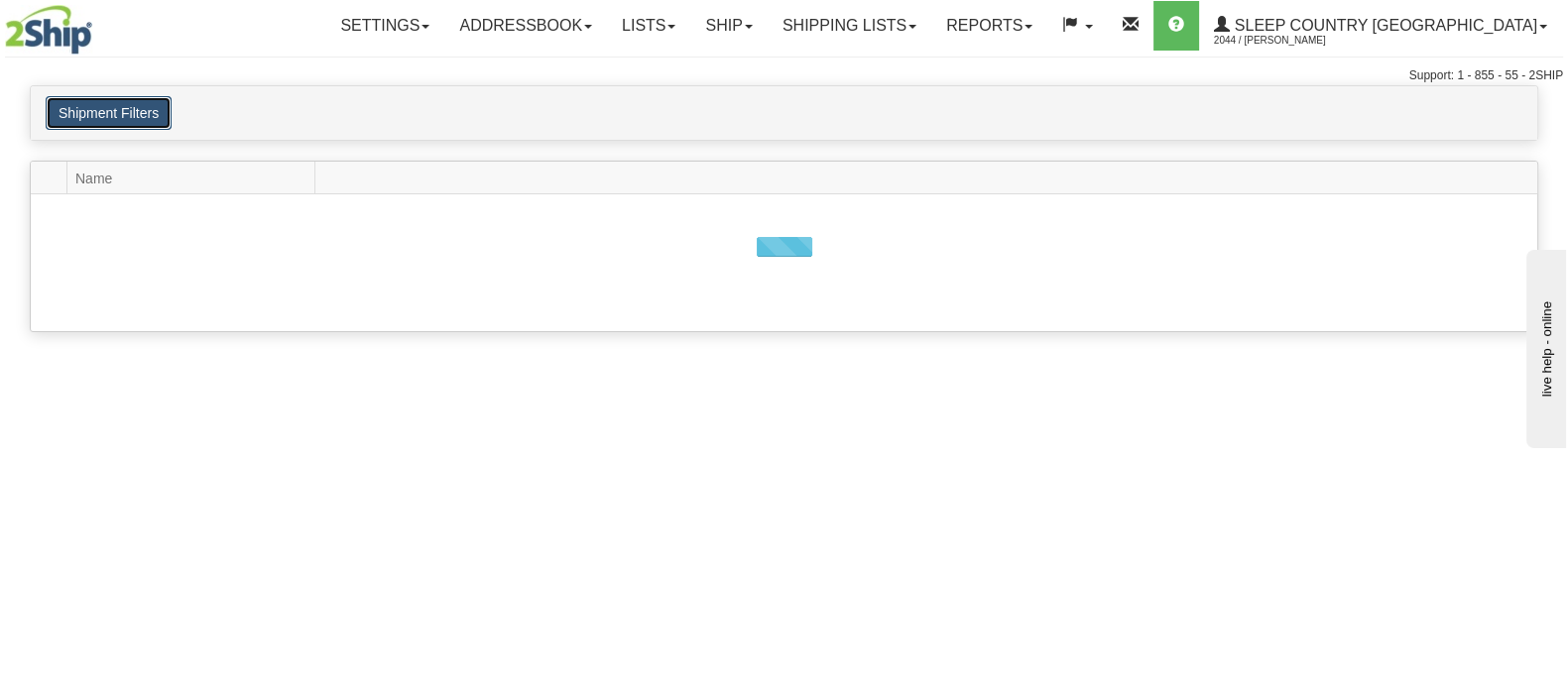
click at [133, 126] on button "Shipment Filters" at bounding box center [108, 113] width 126 height 34
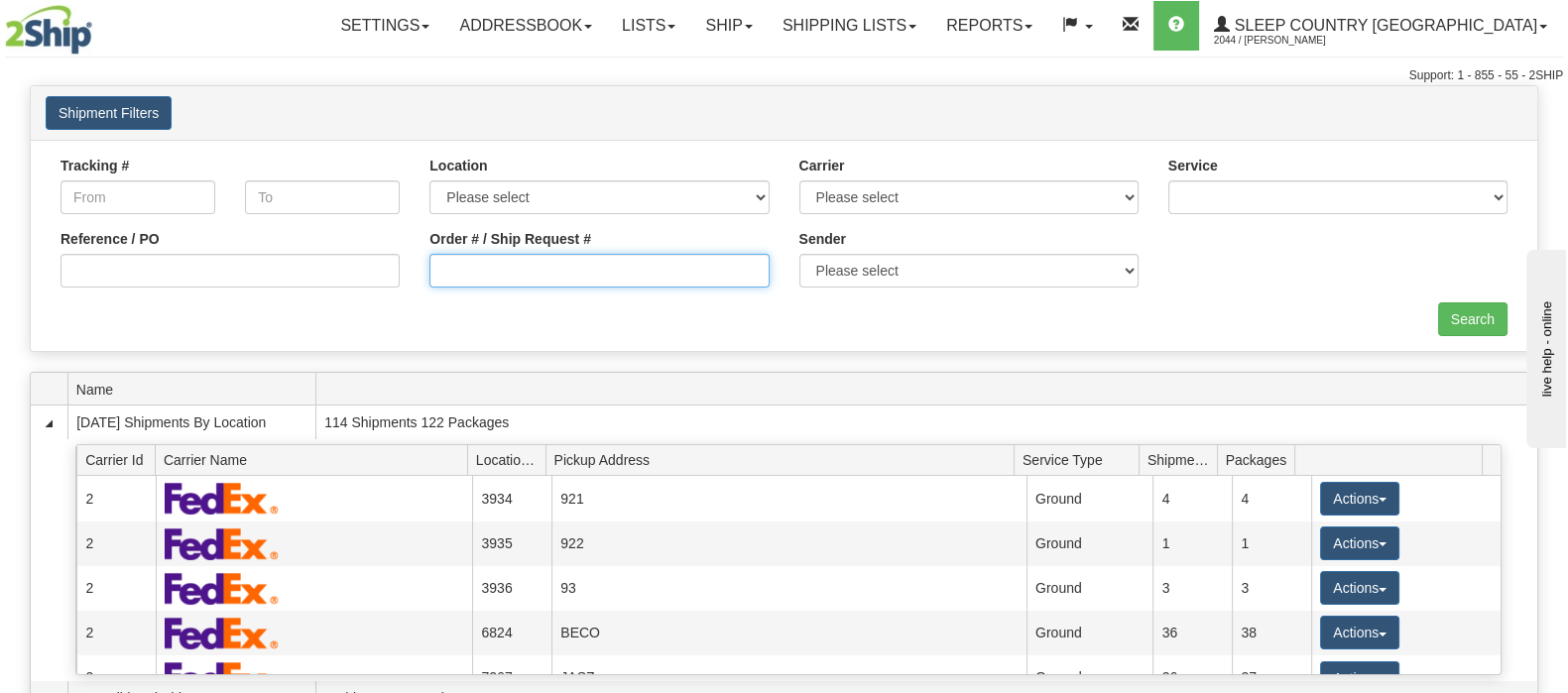
click at [571, 279] on input "Order # / Ship Request #" at bounding box center [599, 270] width 339 height 34
paste input "9002I153866"
type input "9002I153866"
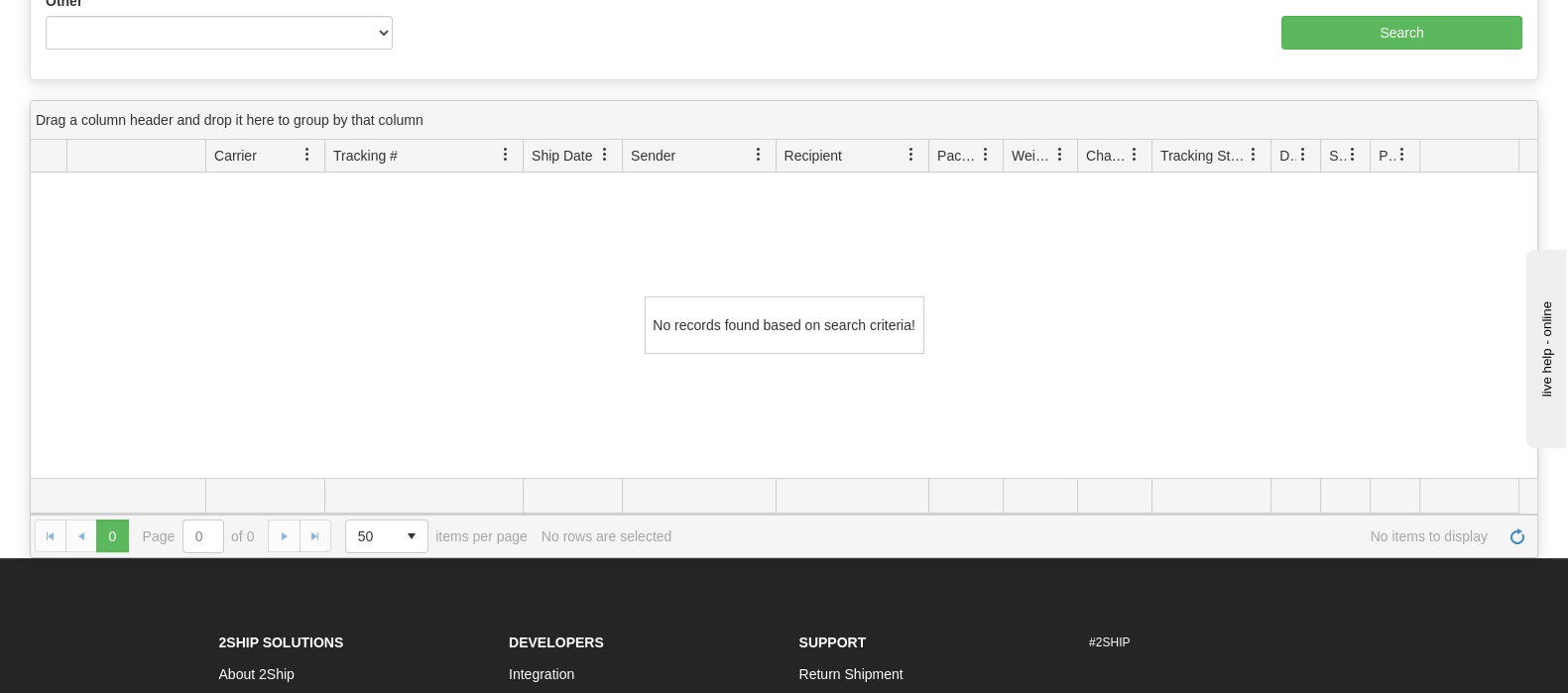
scroll to position [372, 0]
